Goal: Information Seeking & Learning: Learn about a topic

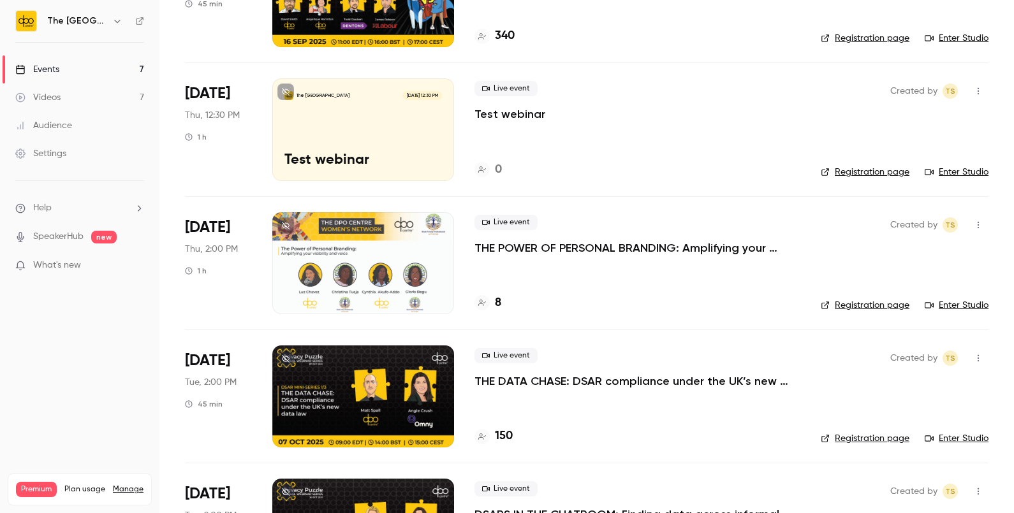
scroll to position [330, 0]
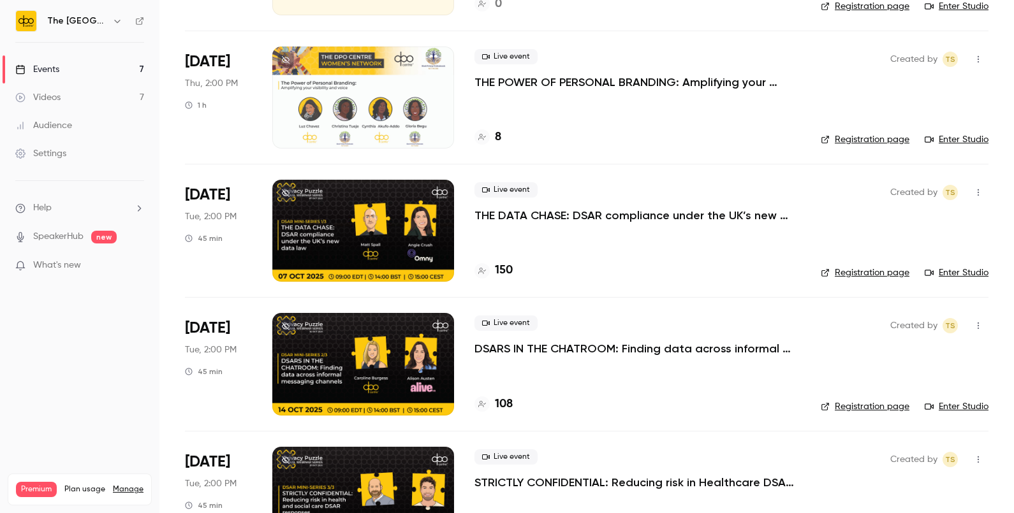
click at [660, 222] on p "THE DATA CHASE: DSAR compliance under the UK’s new data law" at bounding box center [638, 215] width 326 height 15
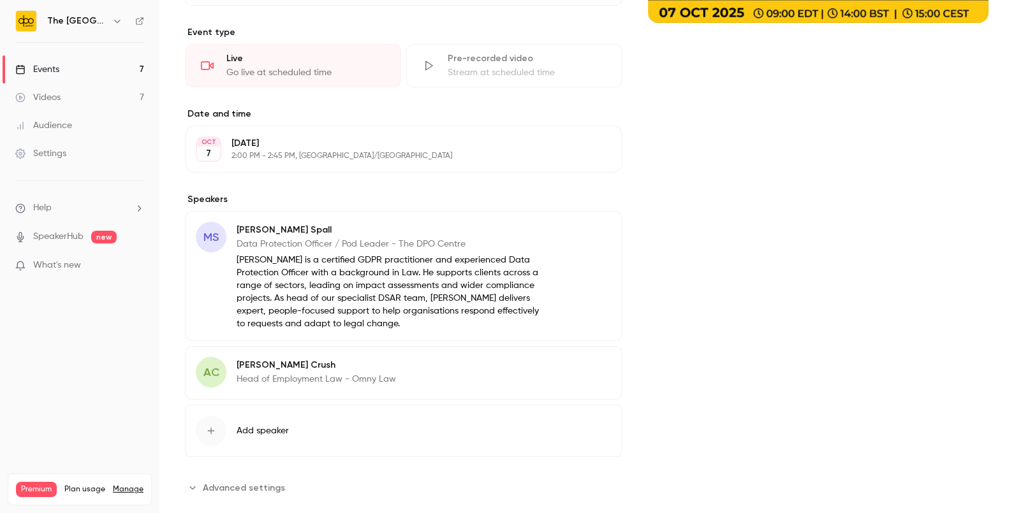
scroll to position [320, 0]
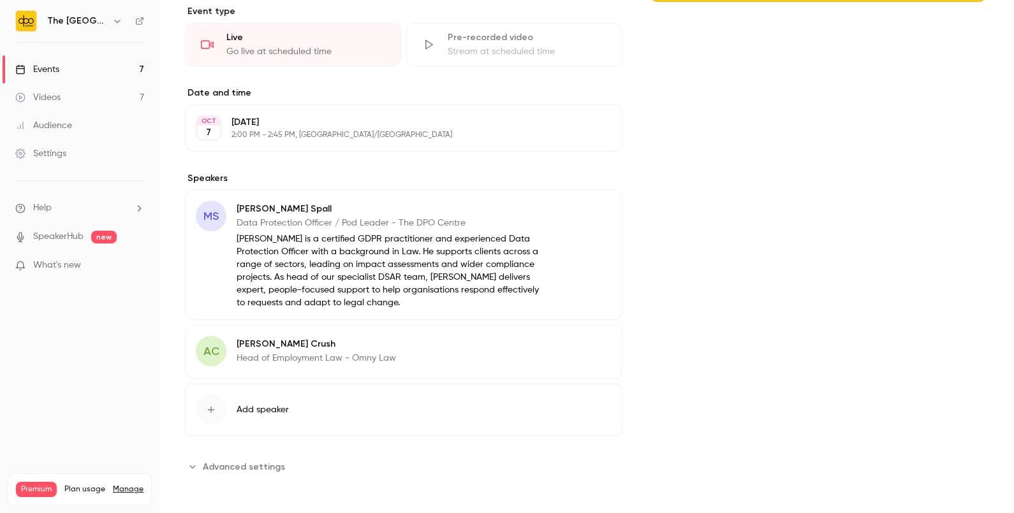
click at [254, 457] on button "Advanced settings" at bounding box center [239, 467] width 108 height 20
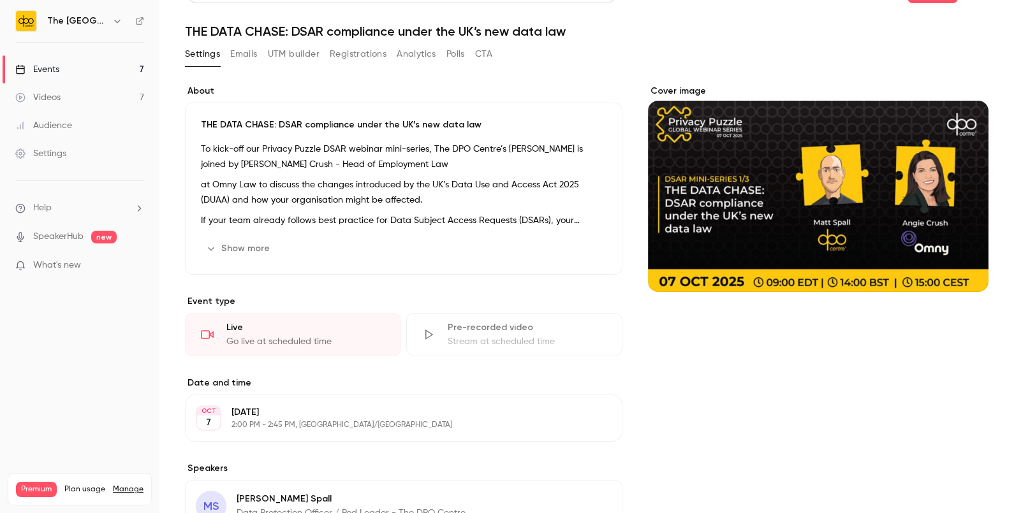
scroll to position [0, 0]
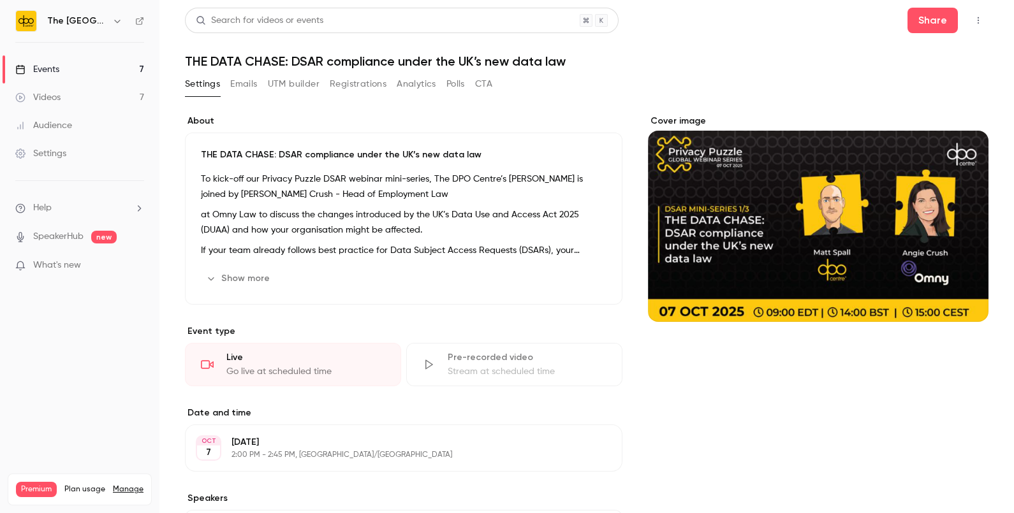
click at [972, 13] on button "button" at bounding box center [978, 20] width 20 height 20
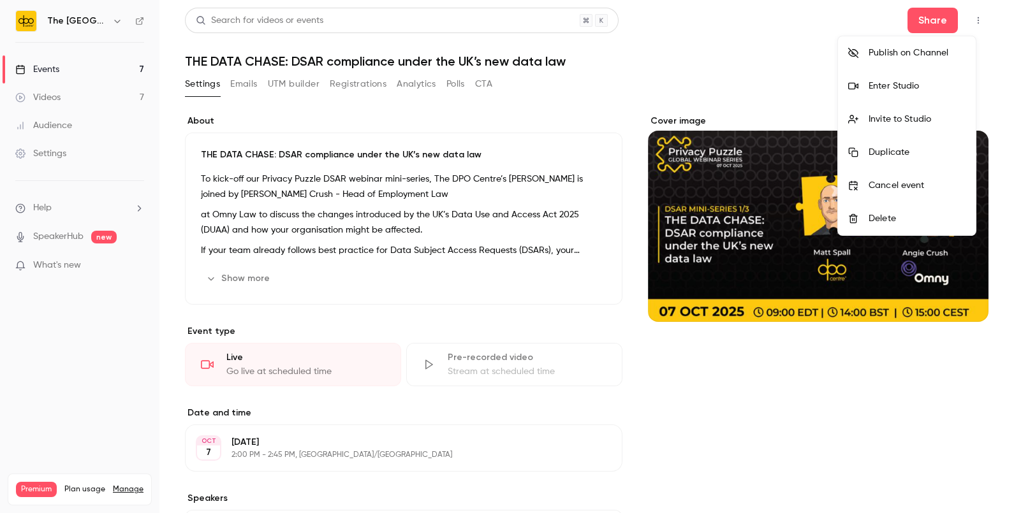
click at [876, 48] on div "Publish on Channel" at bounding box center [917, 53] width 97 height 13
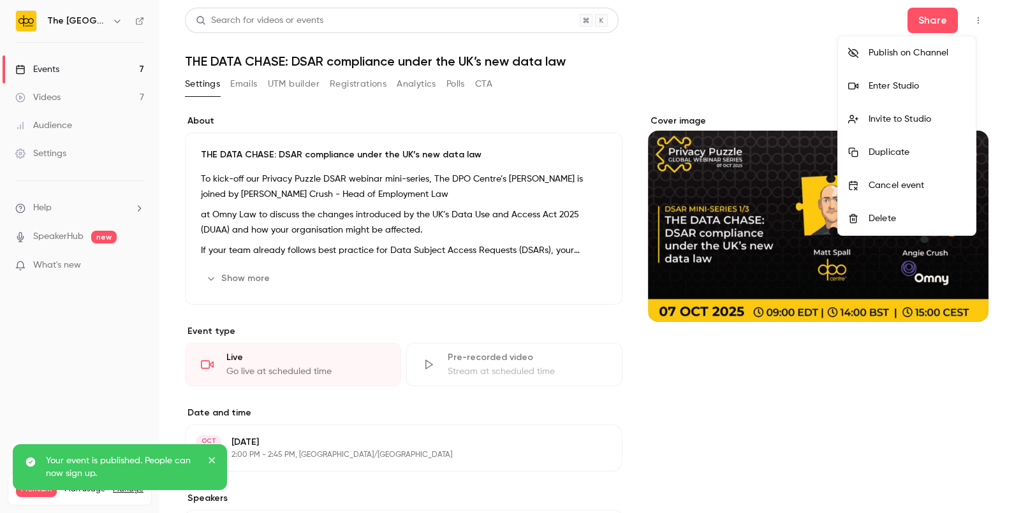
click at [67, 73] on div at bounding box center [507, 256] width 1014 height 513
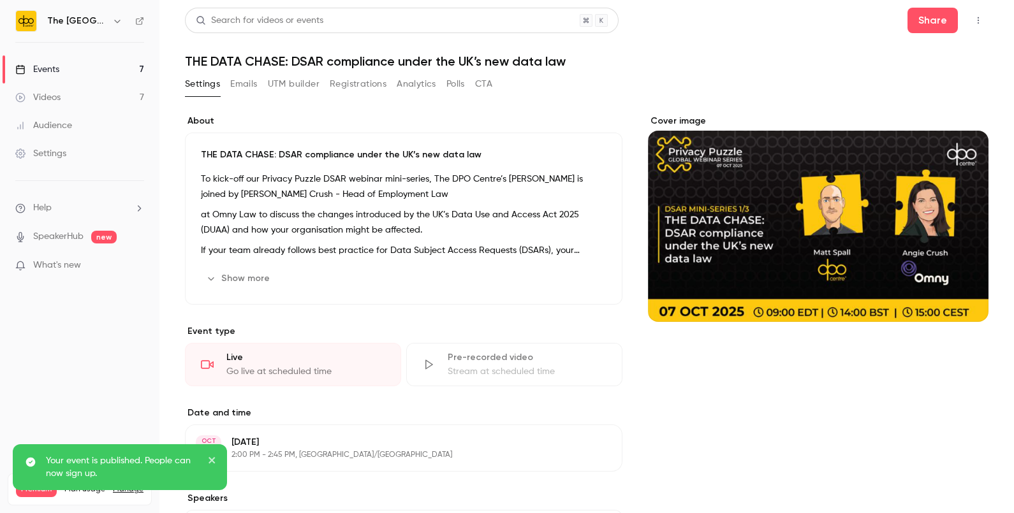
click at [66, 65] on link "Events 7" at bounding box center [79, 69] width 159 height 28
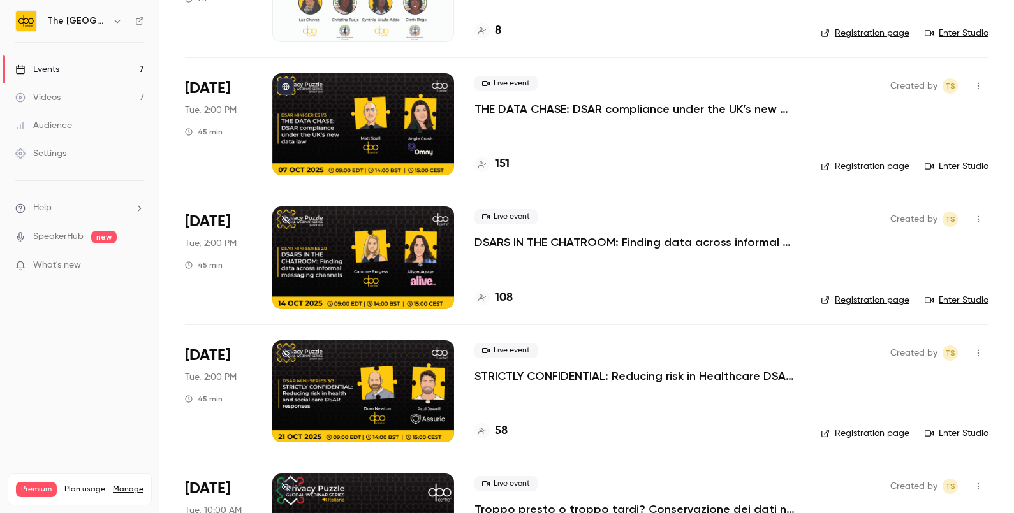
scroll to position [440, 0]
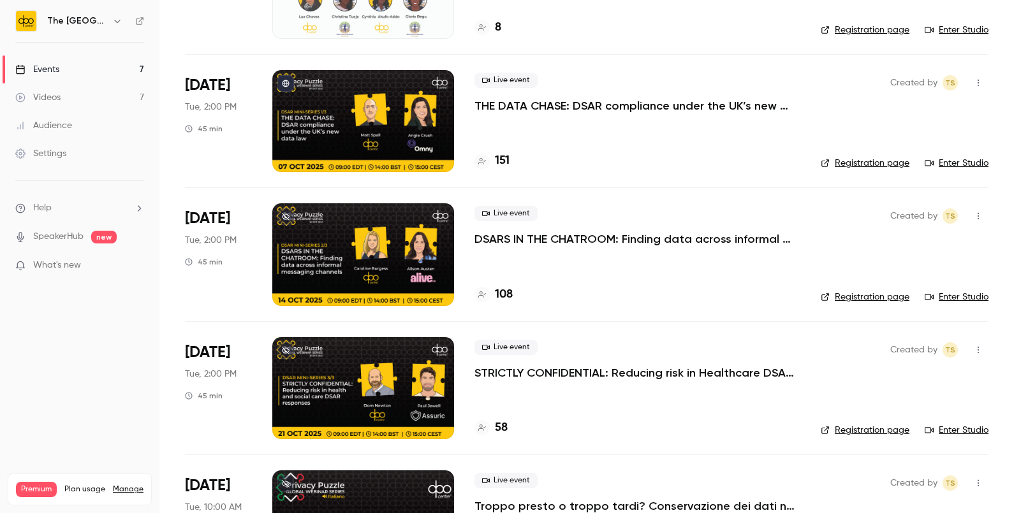
click at [582, 239] on p "DSARS IN THE CHATROOM: Finding data across informal messaging channels" at bounding box center [638, 239] width 326 height 15
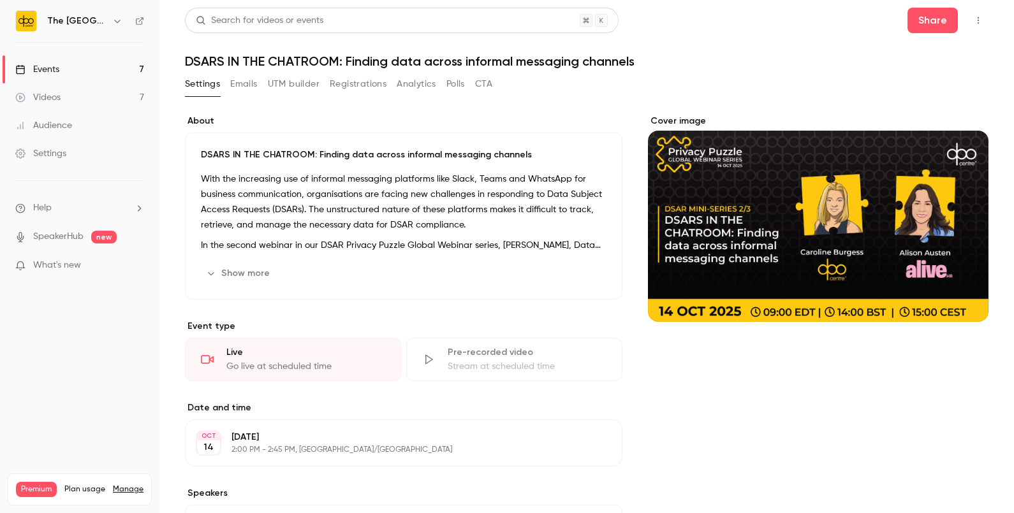
click at [973, 18] on icon "button" at bounding box center [978, 20] width 10 height 9
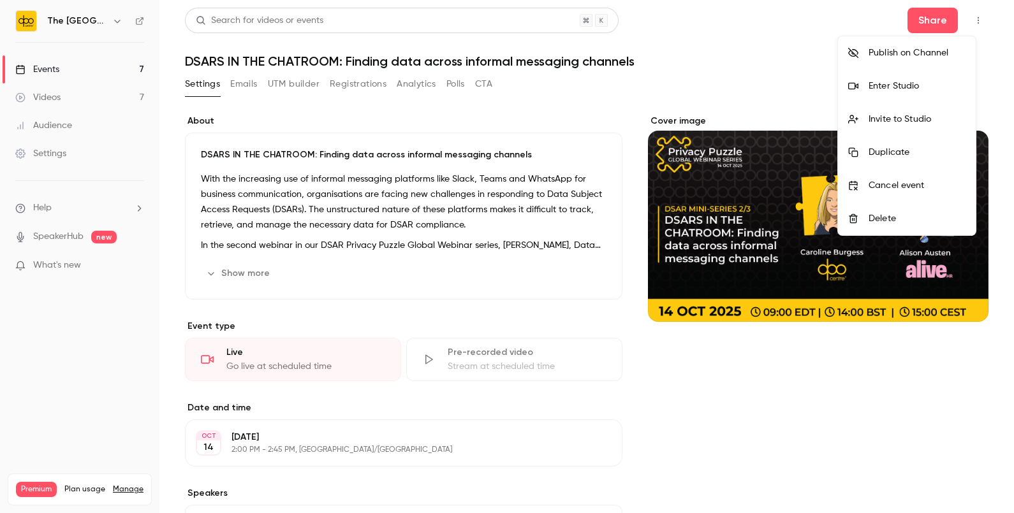
click at [893, 57] on div "Publish on Channel" at bounding box center [917, 53] width 97 height 13
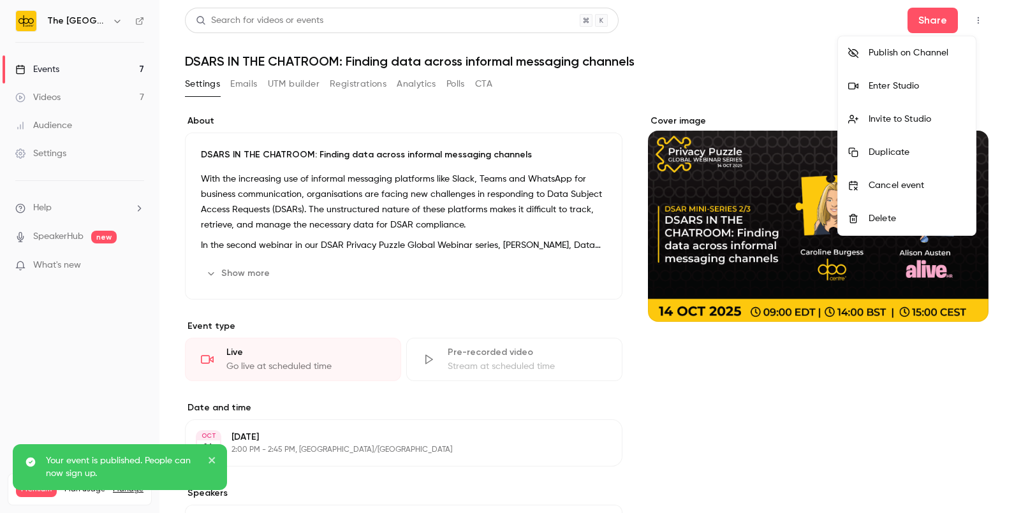
click at [115, 68] on div at bounding box center [507, 256] width 1014 height 513
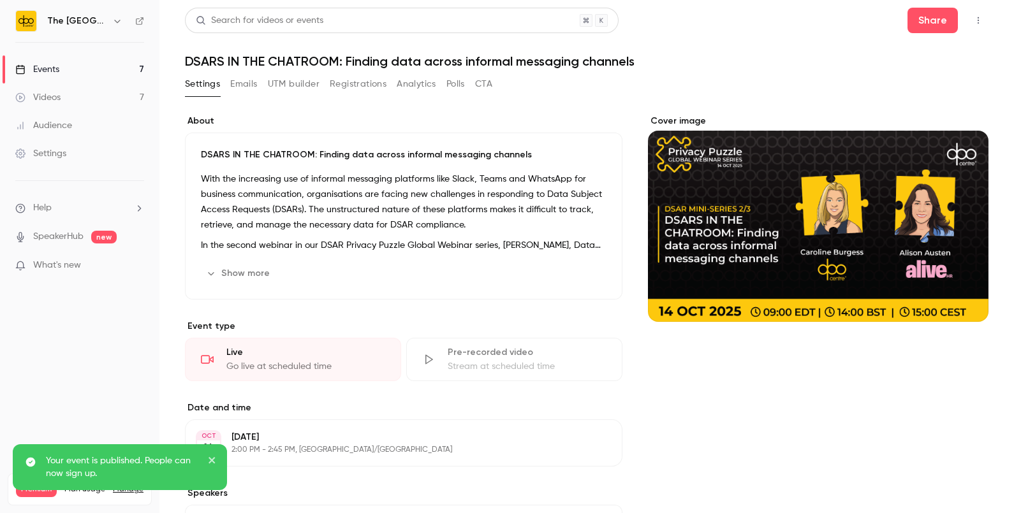
click at [115, 68] on link "Events 7" at bounding box center [79, 69] width 159 height 28
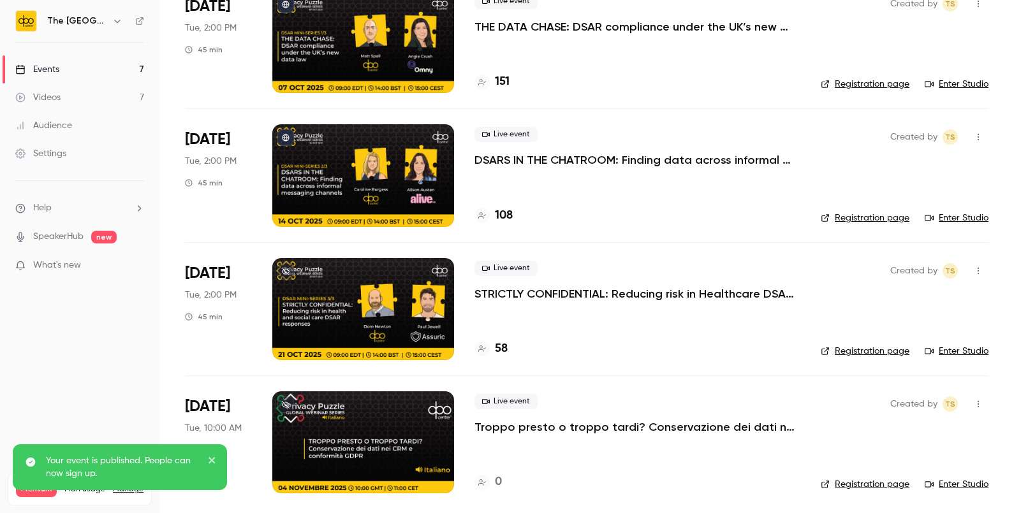
scroll to position [522, 0]
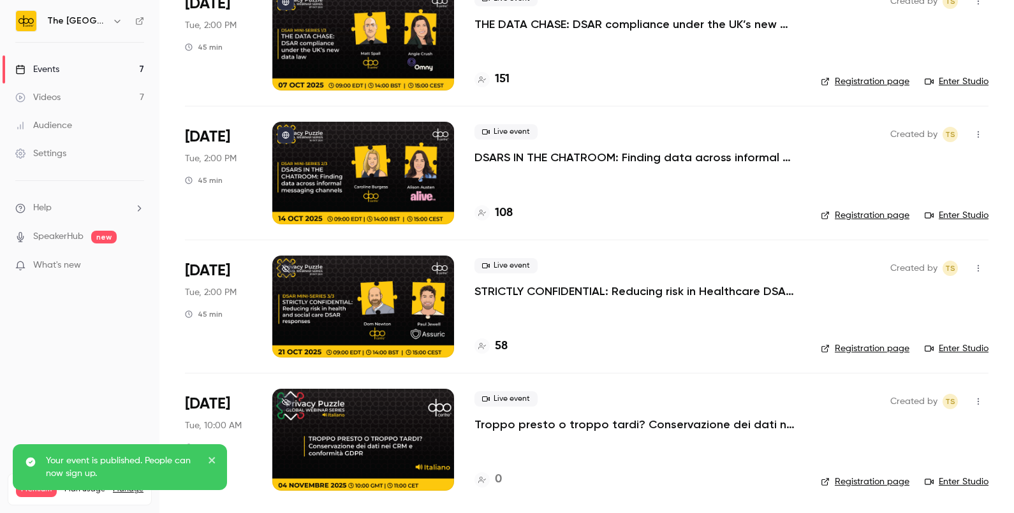
click at [646, 288] on p "STRICTLY CONFIDENTIAL: Reducing risk in Healthcare DSAR responses" at bounding box center [638, 291] width 326 height 15
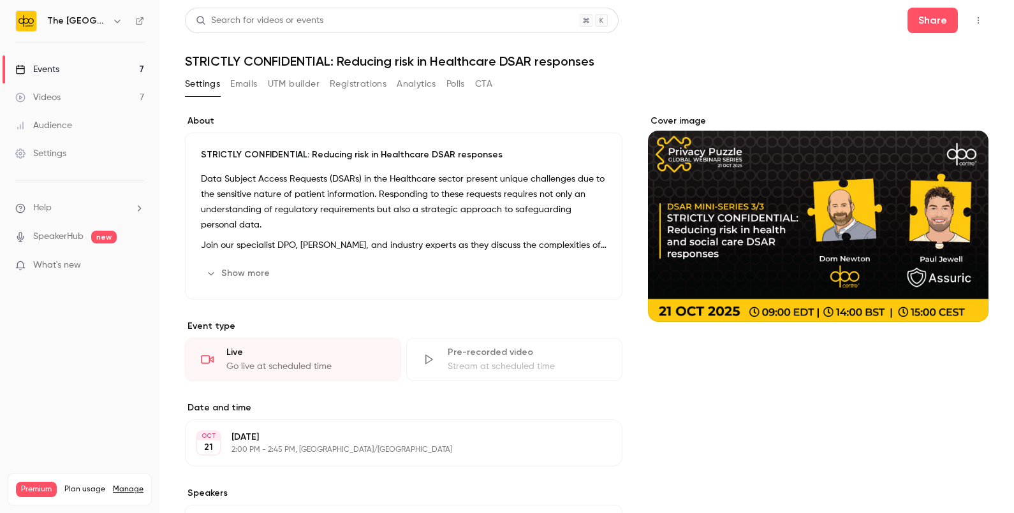
click at [973, 19] on icon "button" at bounding box center [978, 20] width 10 height 9
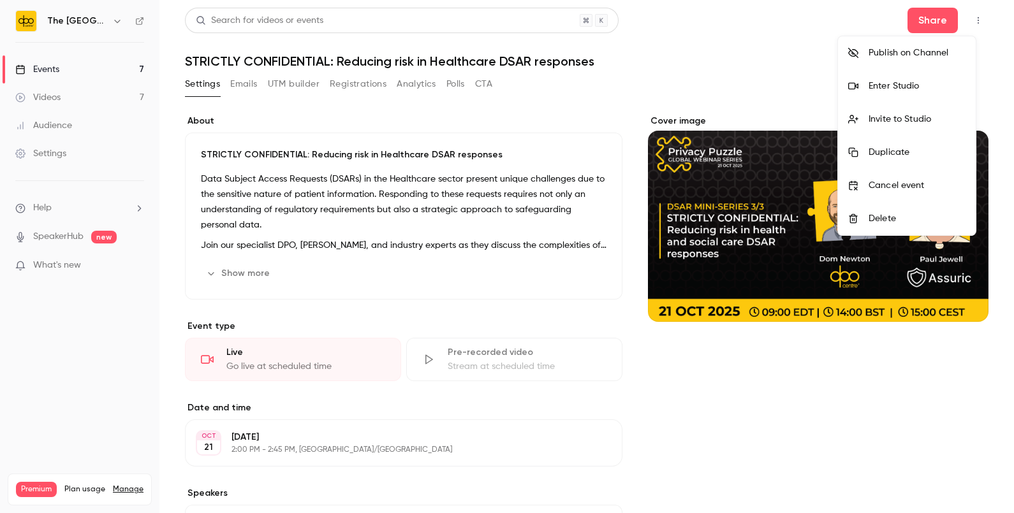
click at [893, 48] on div "Publish on Channel" at bounding box center [917, 53] width 97 height 13
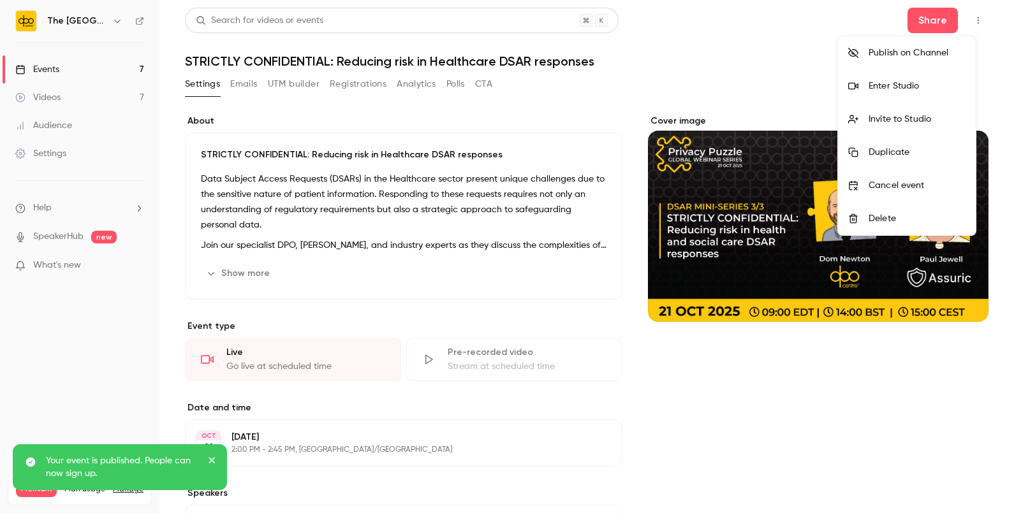
click at [101, 66] on div at bounding box center [507, 256] width 1014 height 513
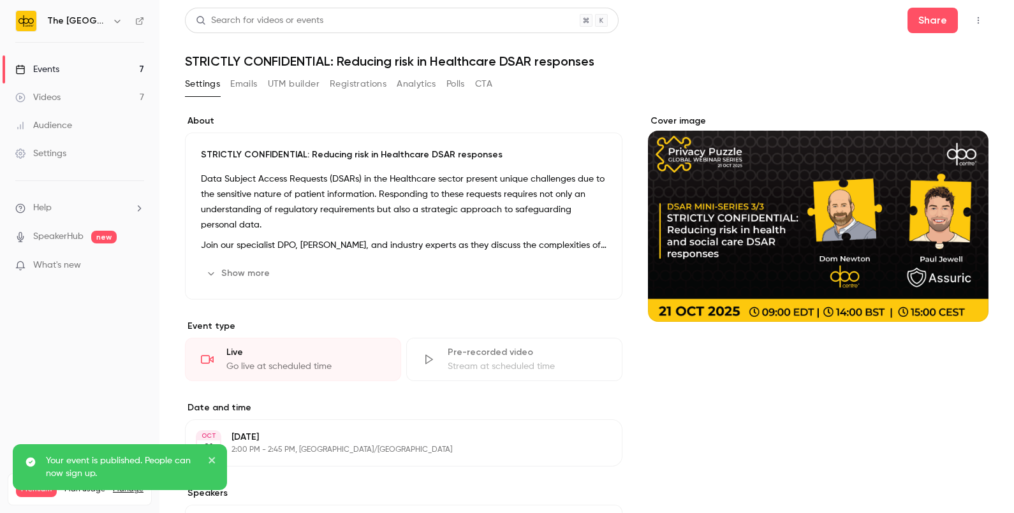
click at [108, 70] on link "Events 7" at bounding box center [79, 69] width 159 height 28
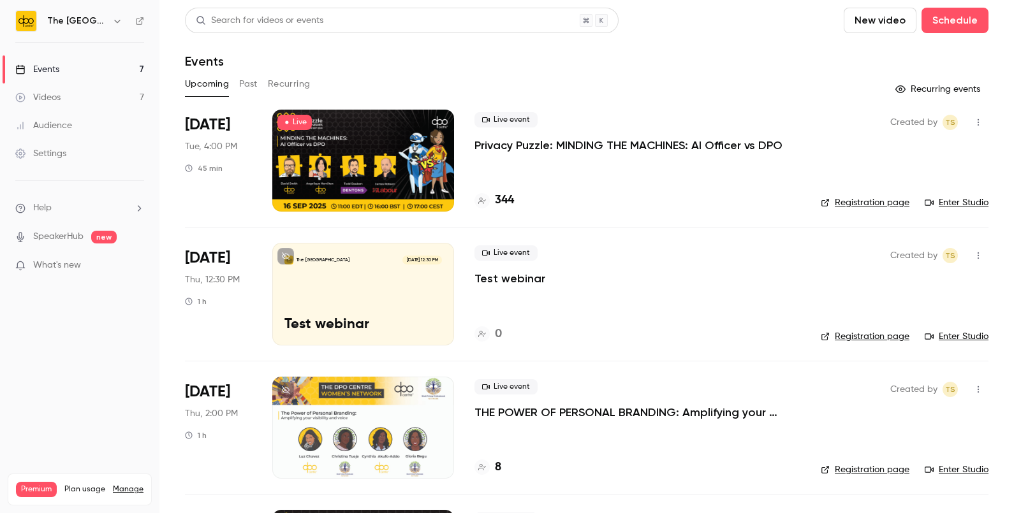
click at [68, 265] on span "What's new" at bounding box center [57, 265] width 48 height 13
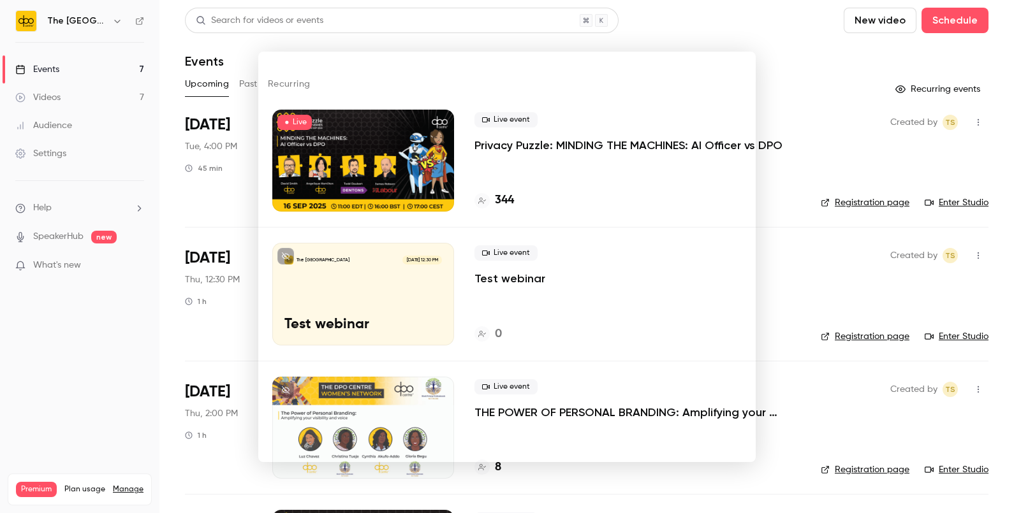
click at [661, 41] on div at bounding box center [507, 256] width 1014 height 513
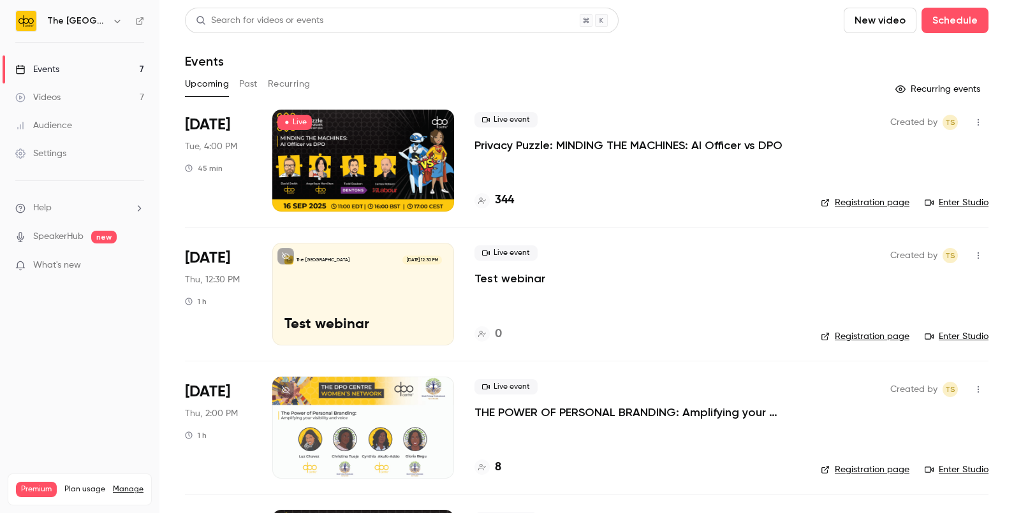
click at [50, 63] on div "Events" at bounding box center [37, 69] width 44 height 13
click at [66, 101] on link "Videos 7" at bounding box center [79, 98] width 159 height 28
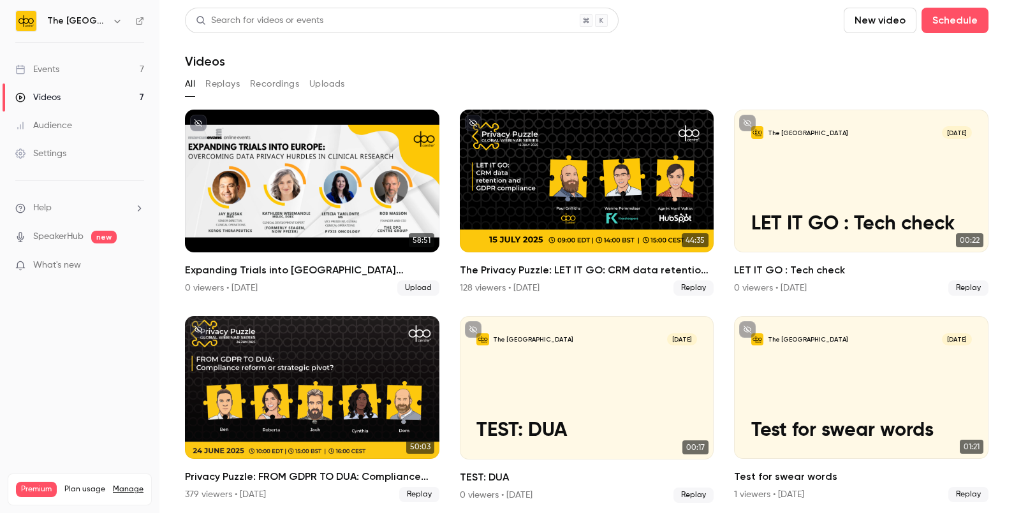
click at [99, 66] on link "Events 7" at bounding box center [79, 69] width 159 height 28
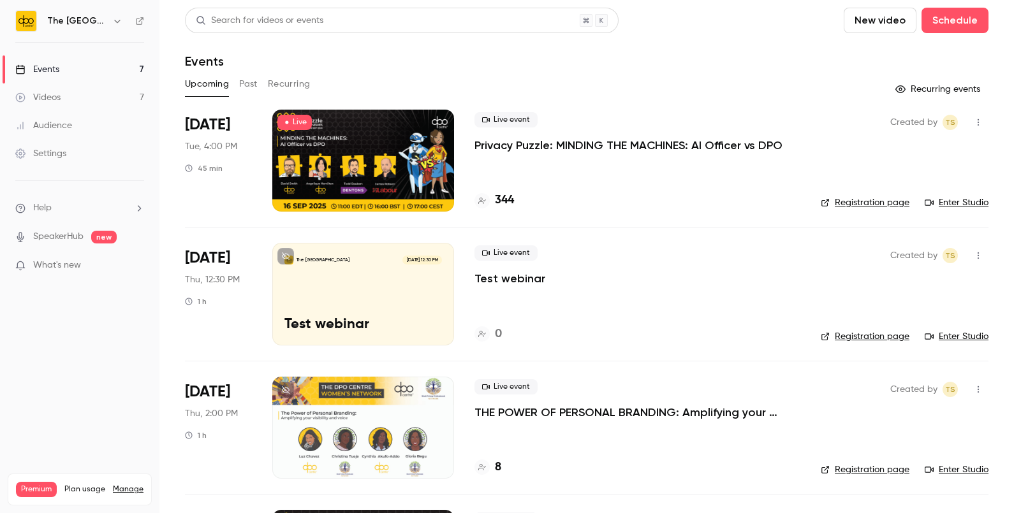
click at [524, 144] on p "Privacy Puzzle: MINDING THE MACHINES: AI Officer vs DPO" at bounding box center [629, 145] width 308 height 15
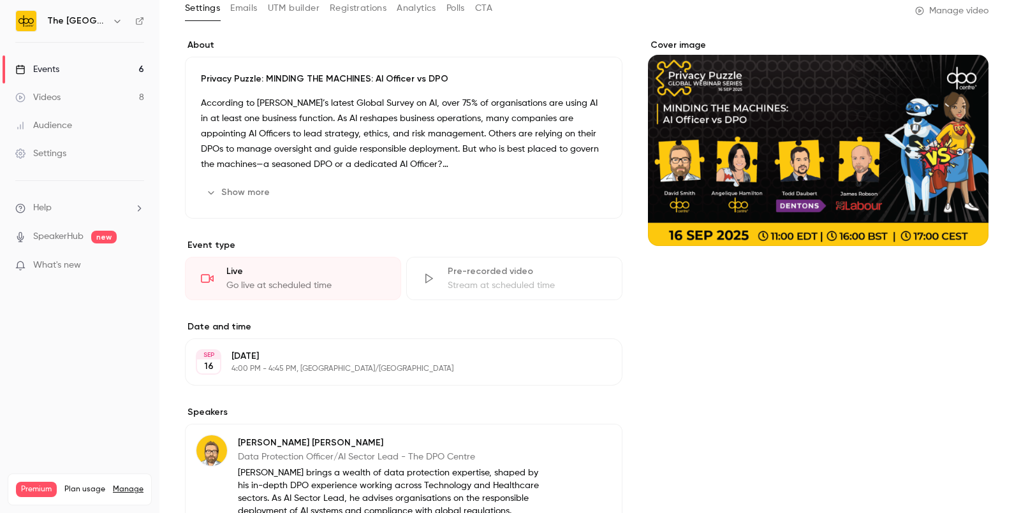
scroll to position [54, 0]
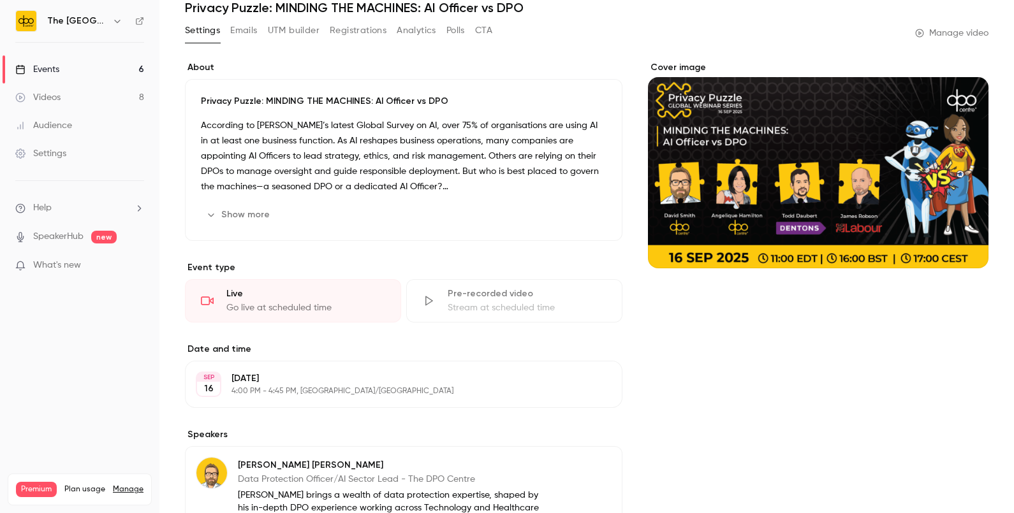
click at [938, 34] on link "Manage video" at bounding box center [951, 33] width 73 height 13
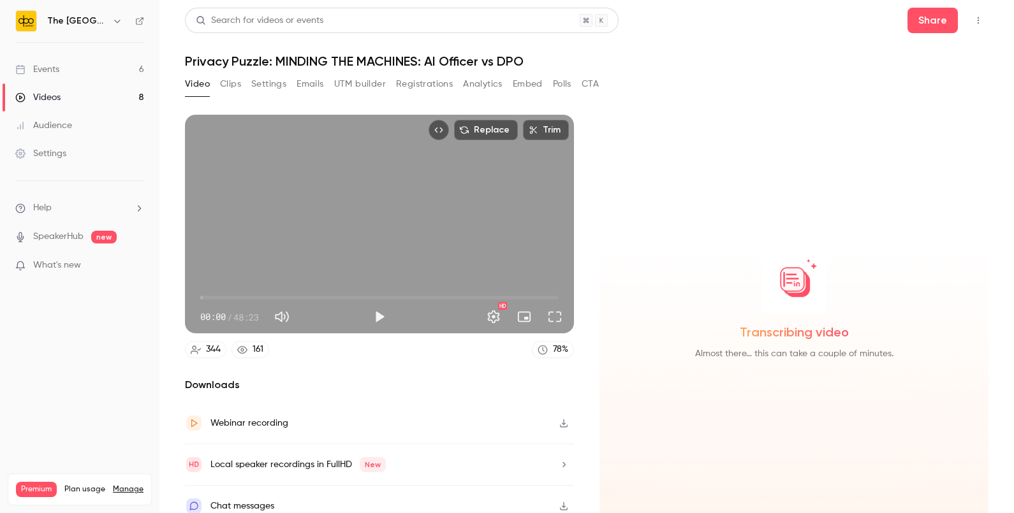
scroll to position [9, 0]
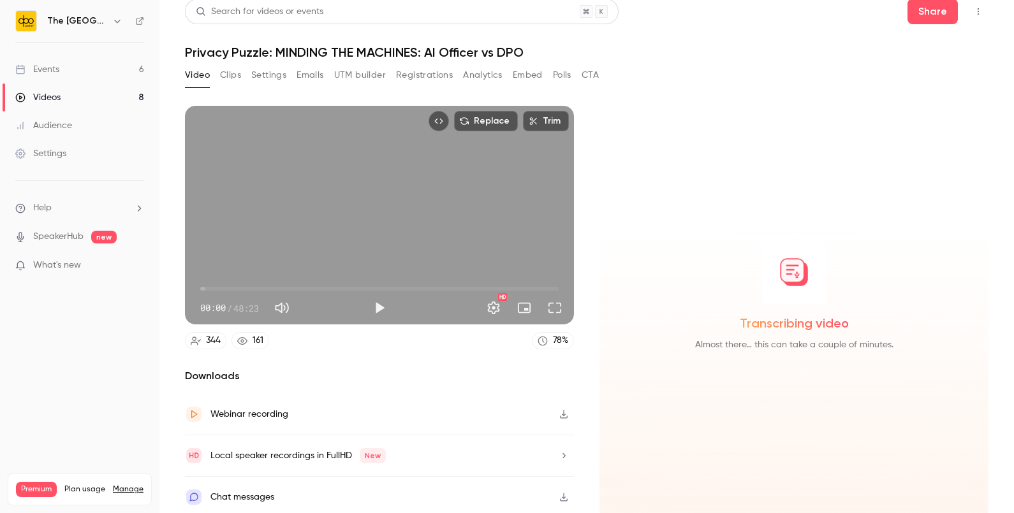
click at [547, 487] on div "Chat messages" at bounding box center [379, 497] width 389 height 41
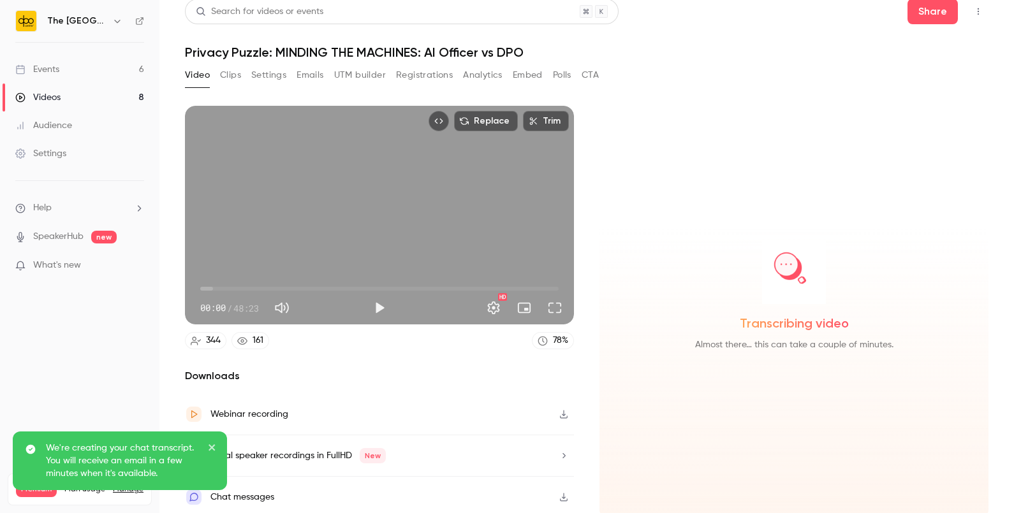
click at [559, 410] on icon "button" at bounding box center [564, 414] width 10 height 9
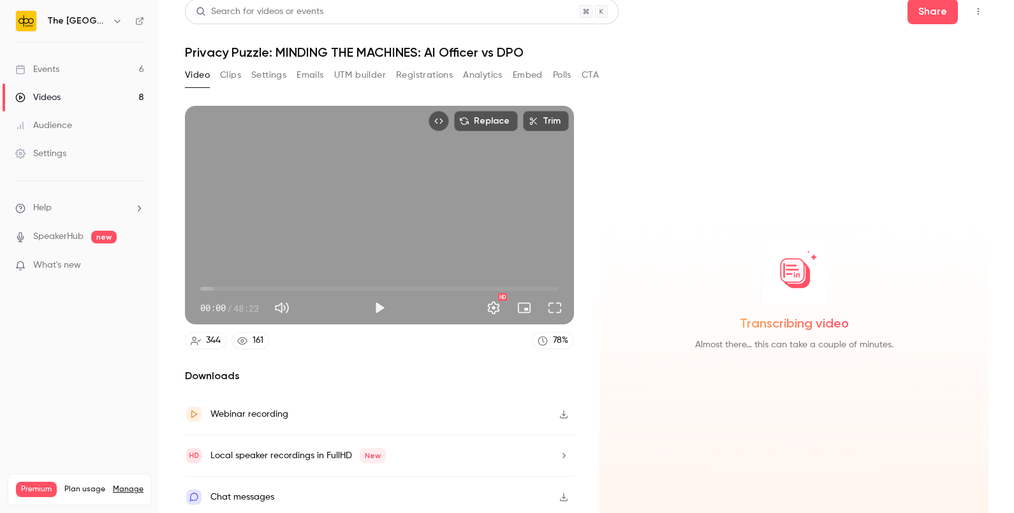
click at [89, 68] on link "Events 6" at bounding box center [79, 69] width 159 height 28
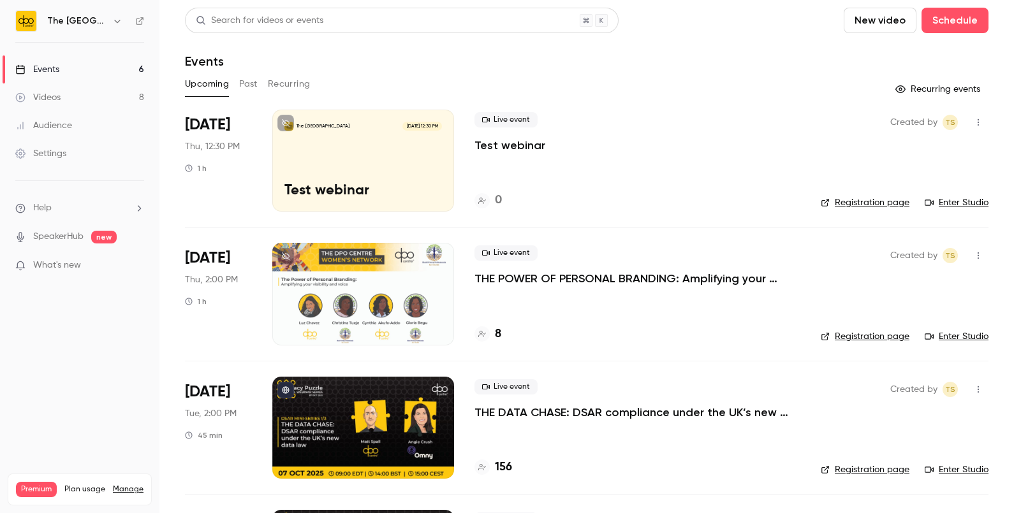
click at [248, 87] on button "Past" at bounding box center [248, 84] width 18 height 20
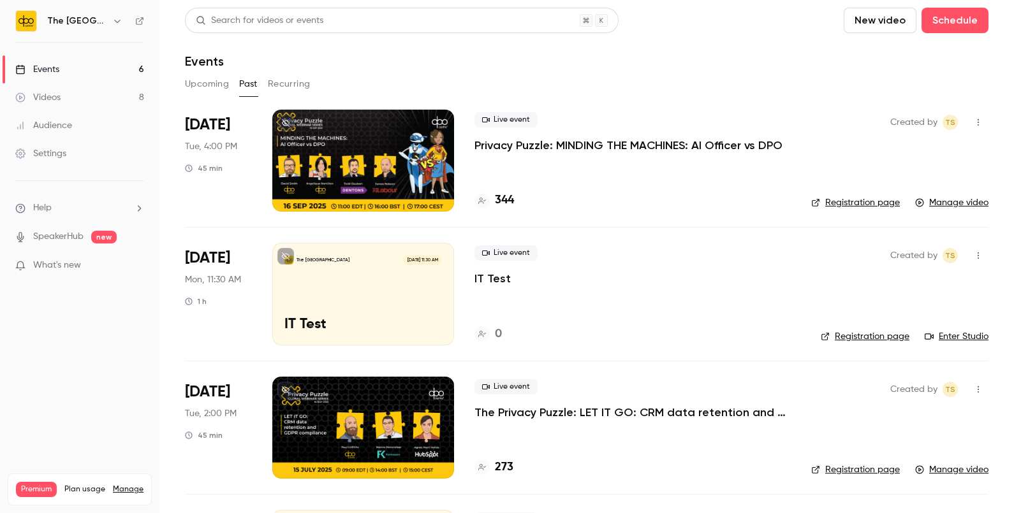
click at [529, 156] on div "Live event Privacy Puzzle: MINDING THE MACHINES: AI Officer vs DPO 344" at bounding box center [633, 161] width 316 height 102
click at [556, 147] on p "Privacy Puzzle: MINDING THE MACHINES: AI Officer vs DPO" at bounding box center [629, 145] width 308 height 15
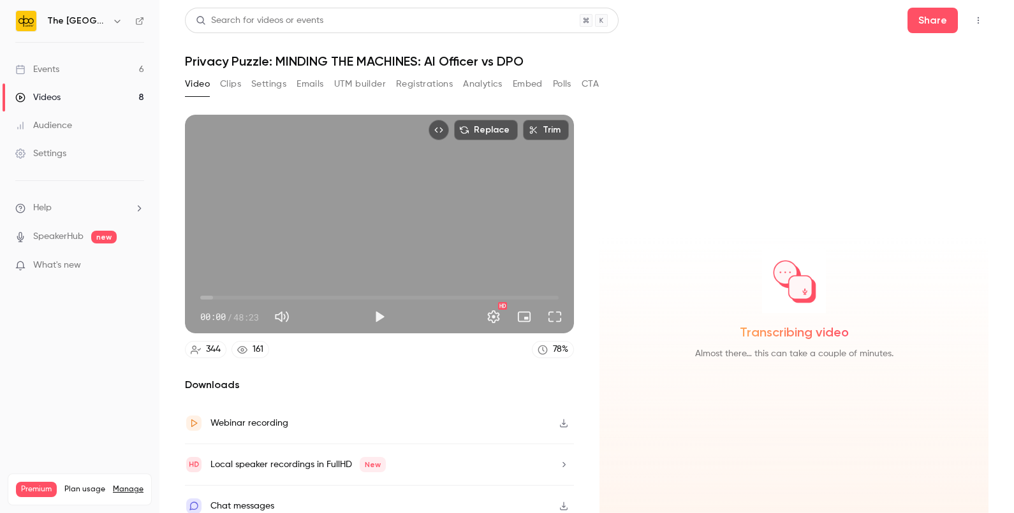
scroll to position [9, 0]
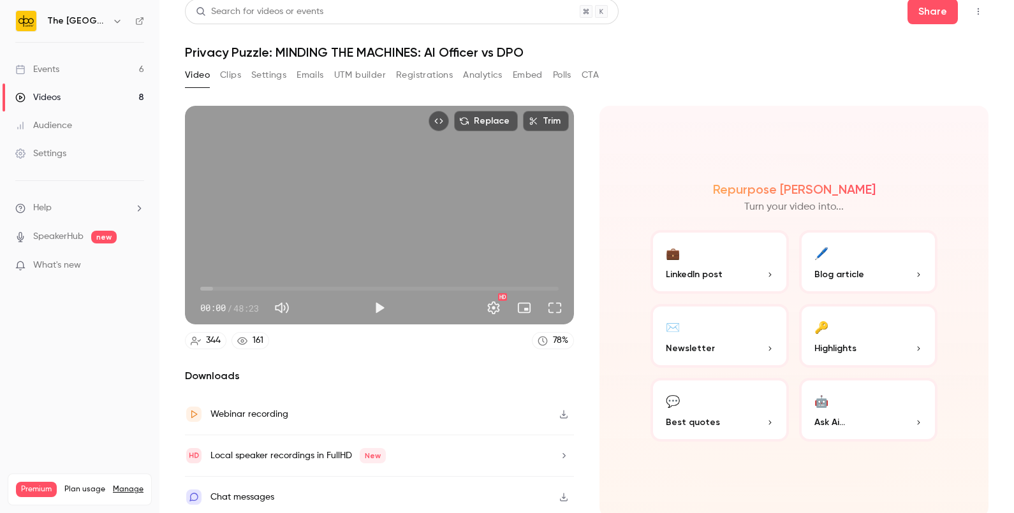
click at [559, 410] on icon "button" at bounding box center [564, 414] width 10 height 9
drag, startPoint x: 526, startPoint y: 47, endPoint x: 186, endPoint y: 53, distance: 340.0
click at [186, 53] on h1 "Privacy Puzzle: MINDING THE MACHINES: AI Officer vs DPO" at bounding box center [587, 52] width 804 height 15
copy h1 "Privacy Puzzle: MINDING THE MACHINES: AI Officer vs DPO"
click at [112, 68] on link "Events 6" at bounding box center [79, 69] width 159 height 28
